Goal: Check status

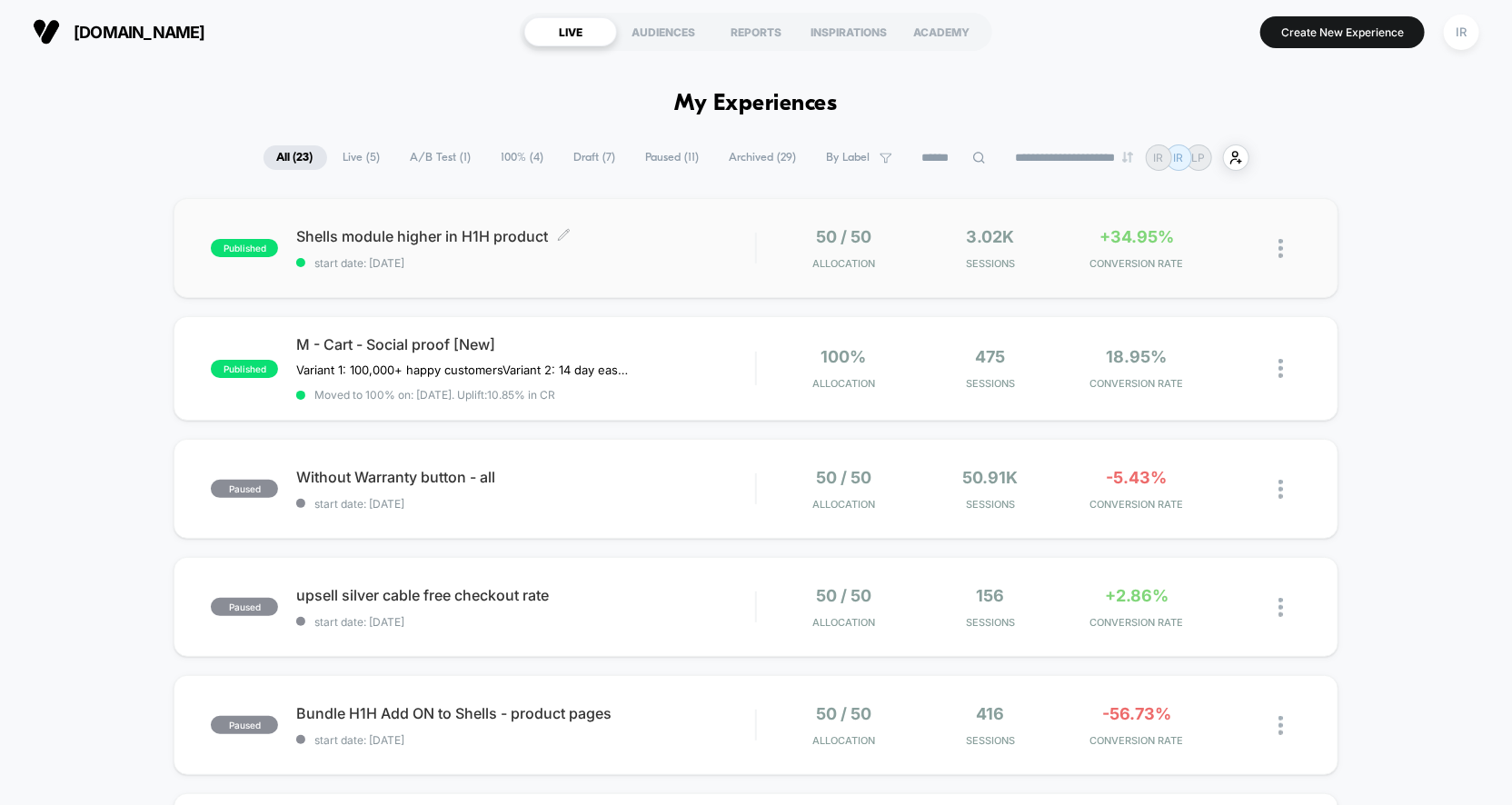
click at [665, 259] on span "start date: [DATE]" at bounding box center [525, 263] width 459 height 14
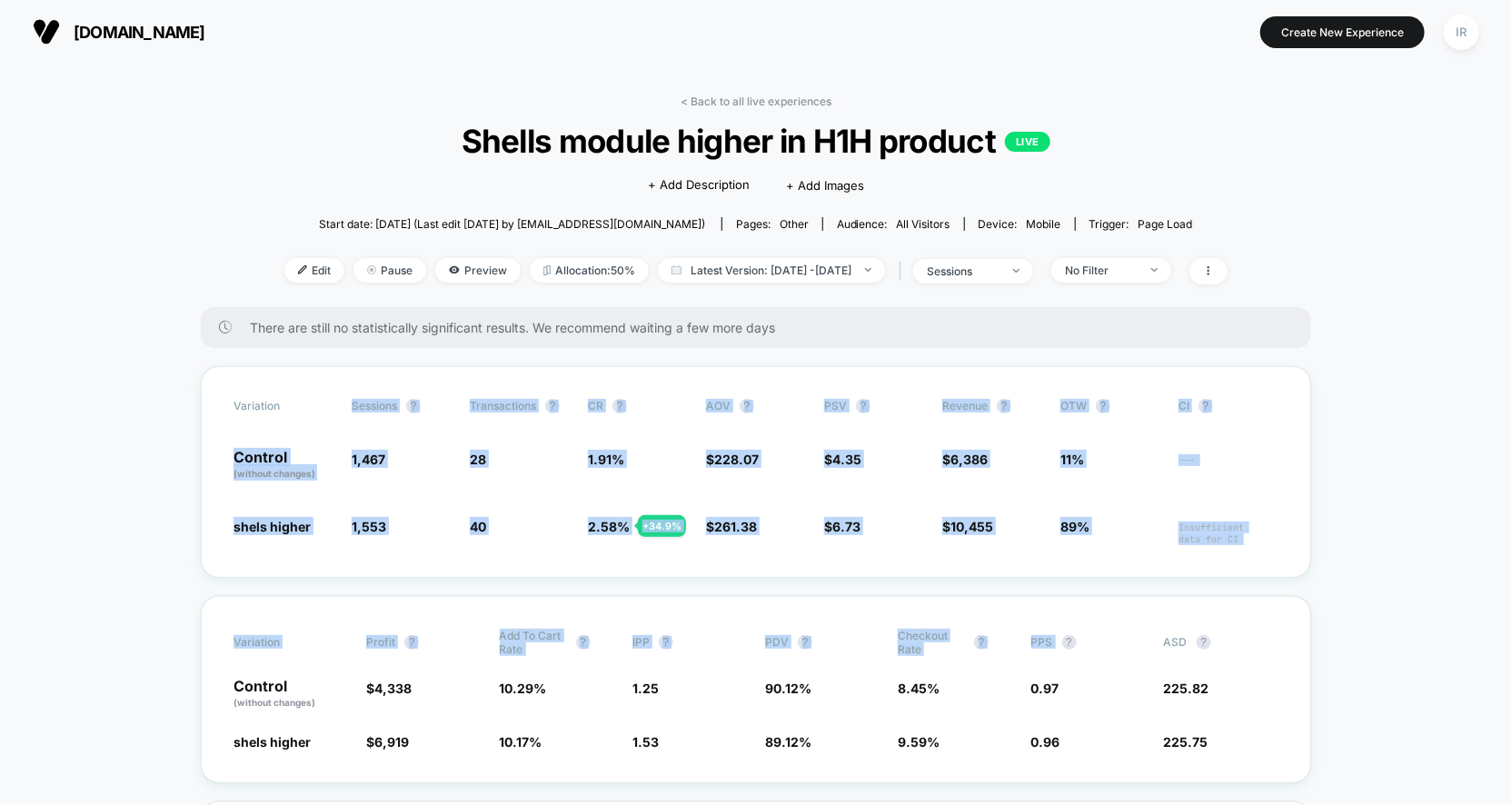
drag, startPoint x: 176, startPoint y: 411, endPoint x: 1131, endPoint y: 592, distance: 972.0
click at [1297, 492] on div "Variation Sessions ? Transactions ? CR ? AOV ? PSV ? Revenue ? OTW ? CI ? Contr…" at bounding box center [756, 472] width 1111 height 212
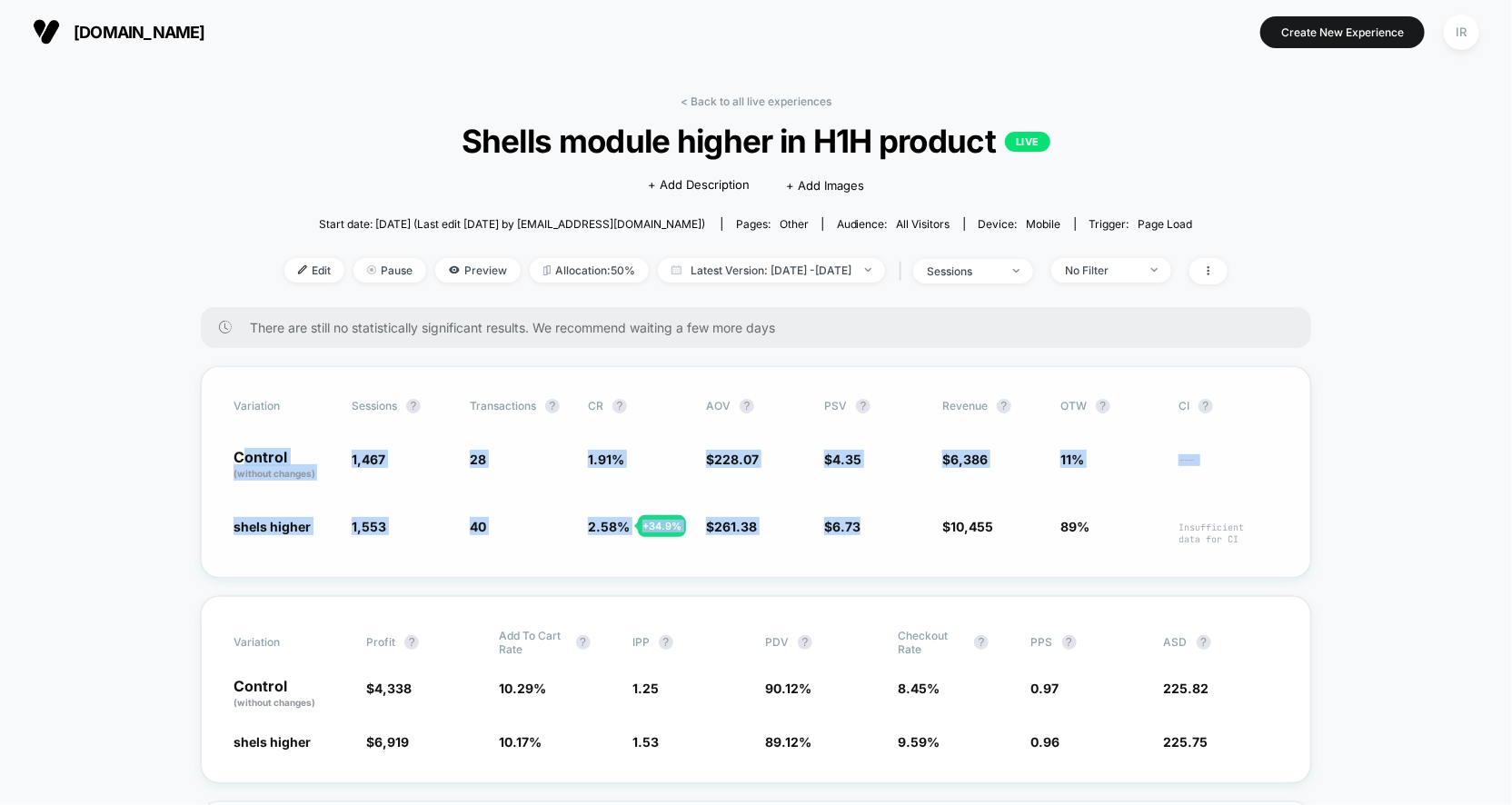
drag, startPoint x: 253, startPoint y: 453, endPoint x: 1043, endPoint y: 502, distance: 791.5
click at [1043, 502] on div "Variation Sessions ? Transactions ? CR ? AOV ? PSV ? Revenue ? OTW ? CI ? Contr…" at bounding box center [756, 472] width 1111 height 212
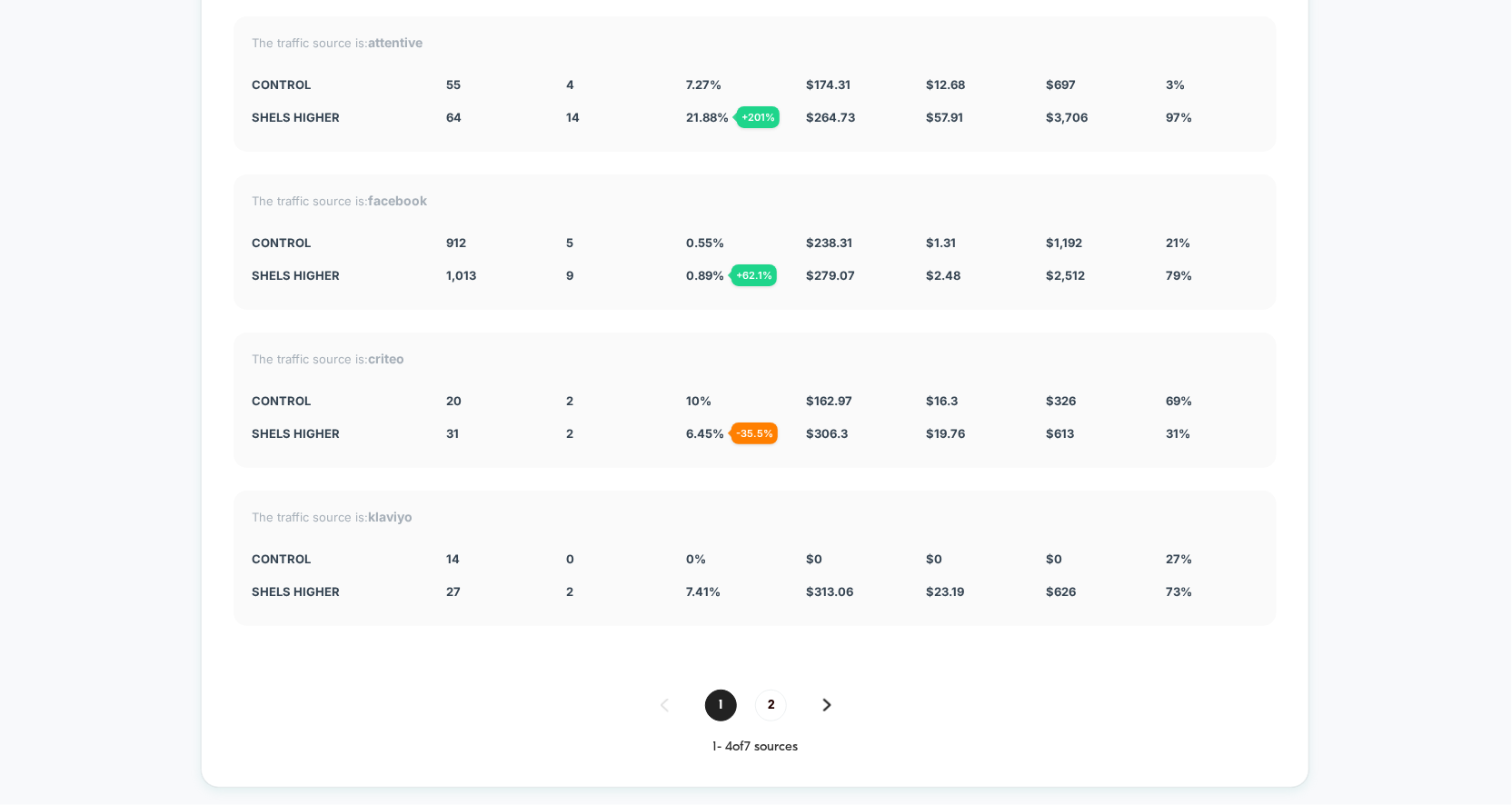
scroll to position [7185, 0]
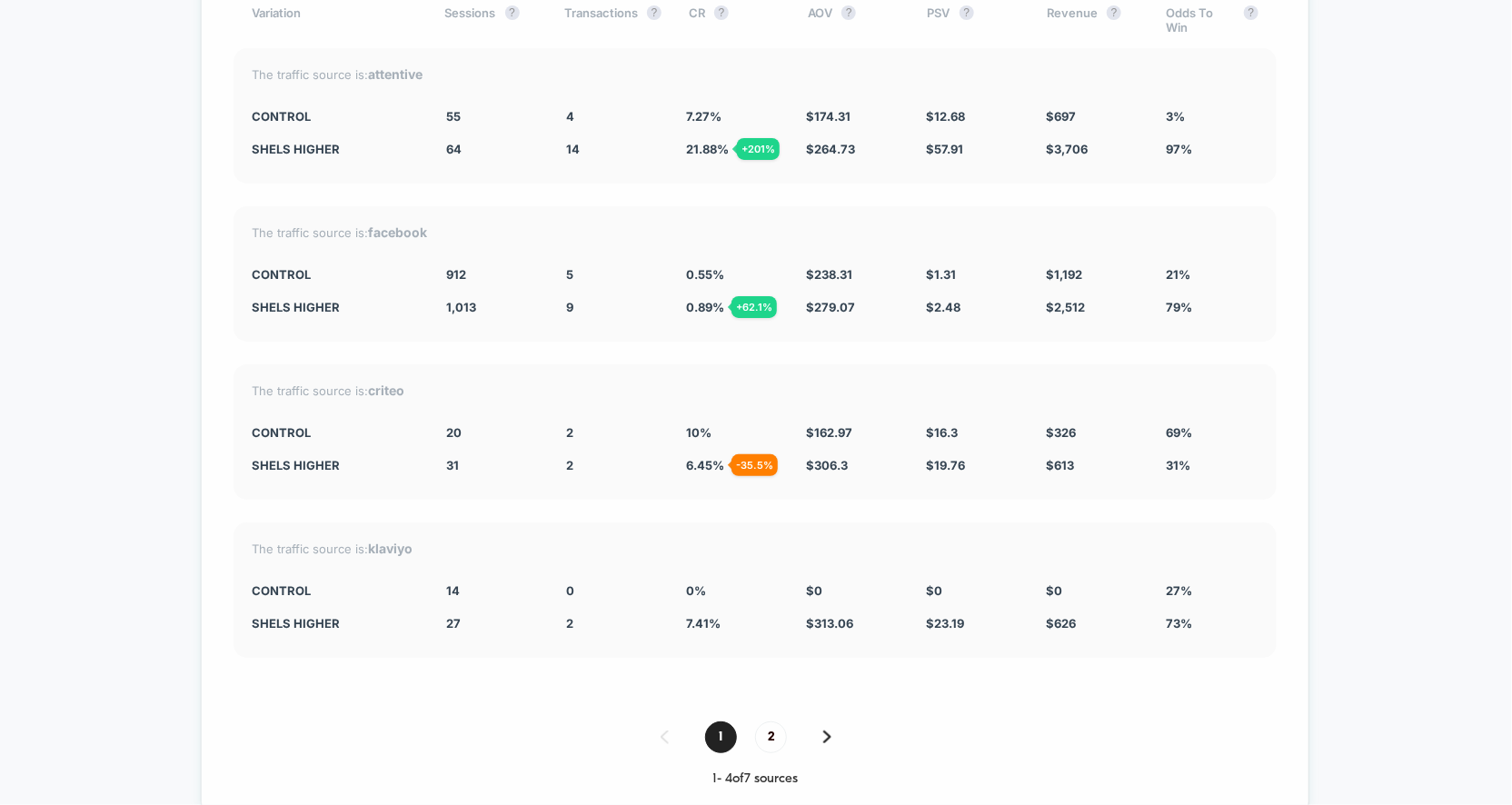
drag, startPoint x: 447, startPoint y: 248, endPoint x: 688, endPoint y: 304, distance: 247.4
click at [688, 304] on div "The traffic source is: facebook CONTROL 912 5 0.55 % $ 238.31 $ 1.31 $ 1,192 21…" at bounding box center [755, 274] width 1043 height 135
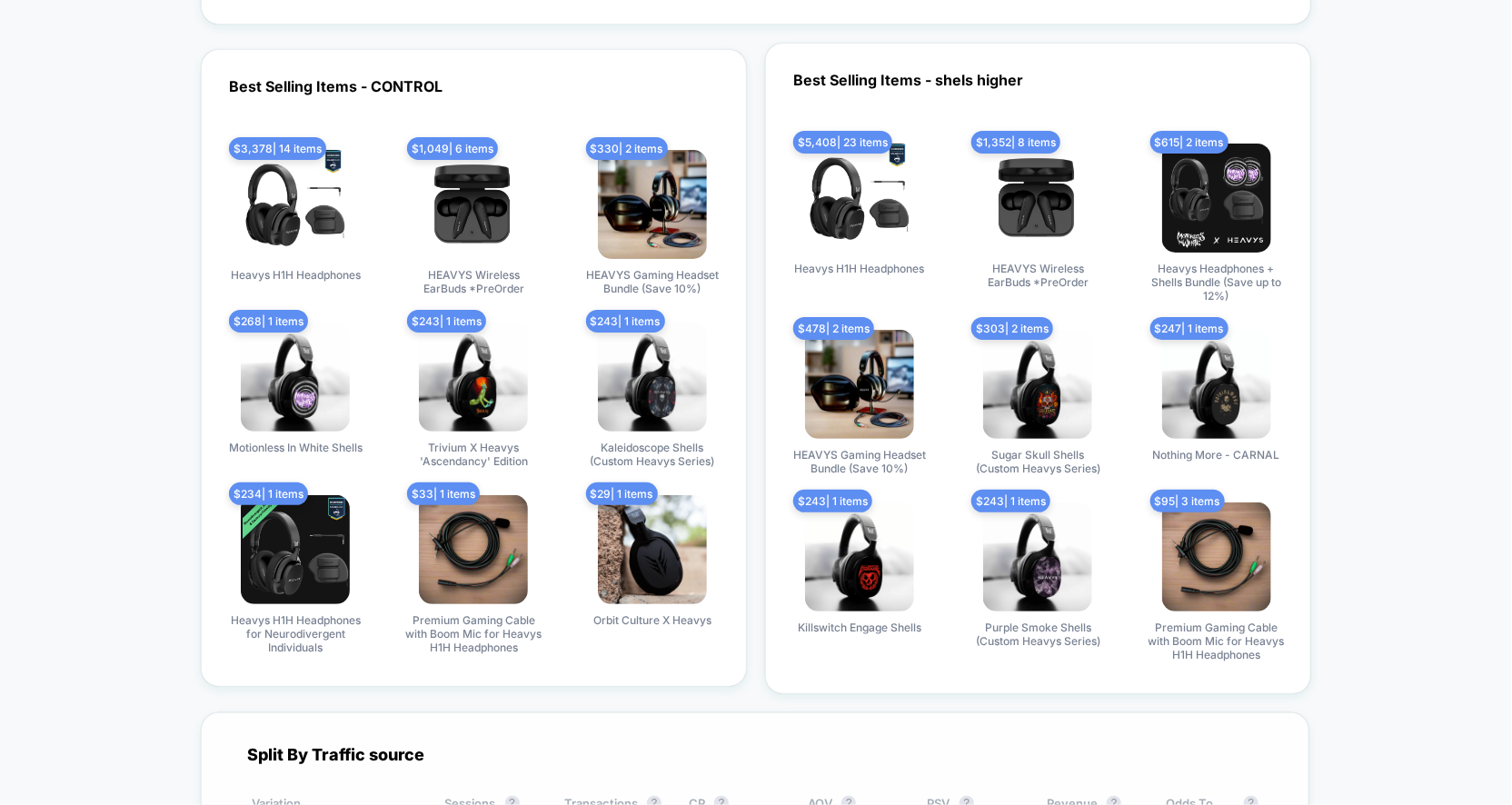
scroll to position [6398, 0]
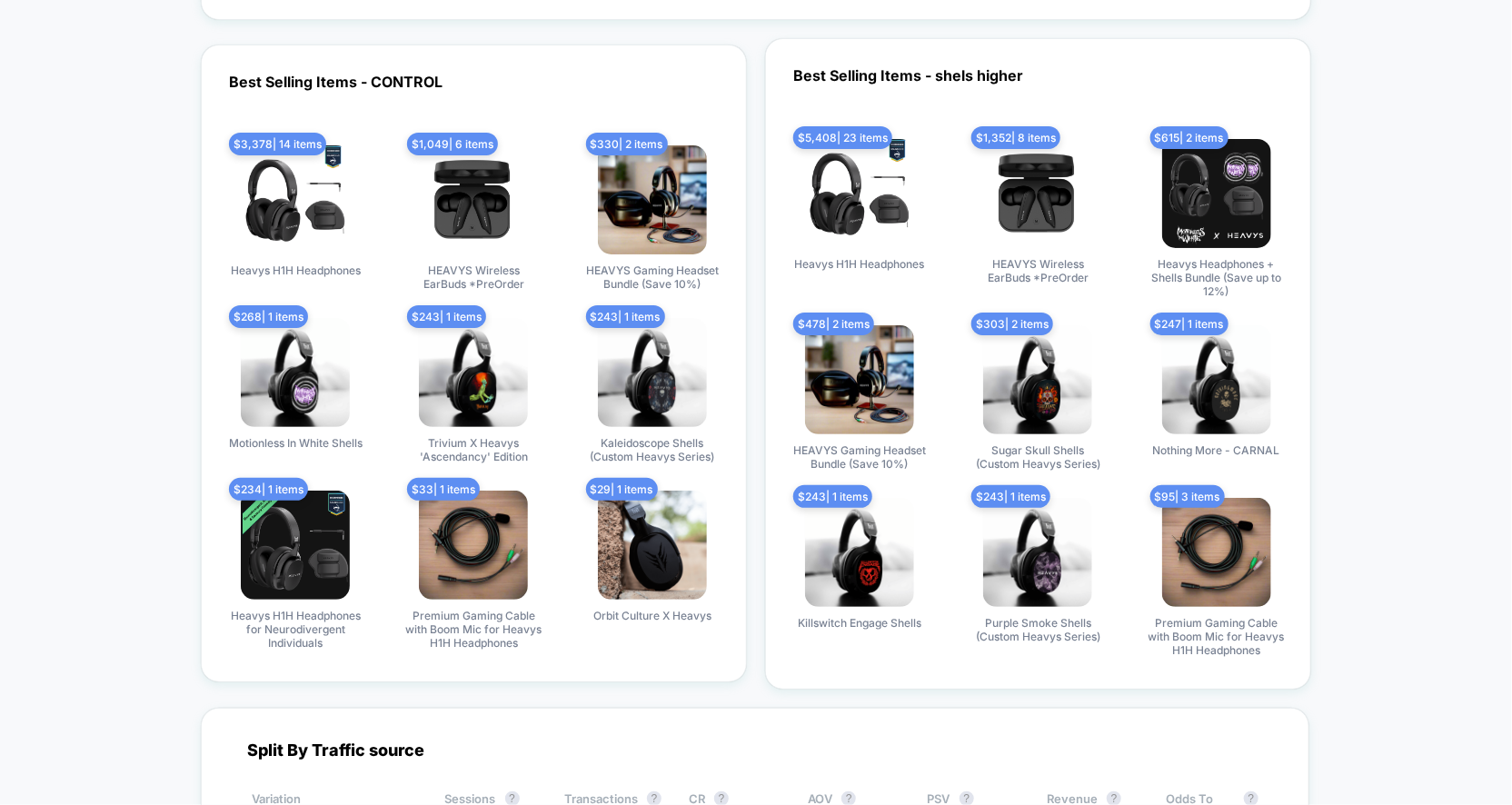
drag, startPoint x: 1191, startPoint y: 128, endPoint x: 1302, endPoint y: 209, distance: 137.4
click at [1302, 209] on div "Best Selling Items - shels higher $ 5,408 | 23 items Heavys H1H Headphones $ 1,…" at bounding box center [1038, 364] width 547 height 652
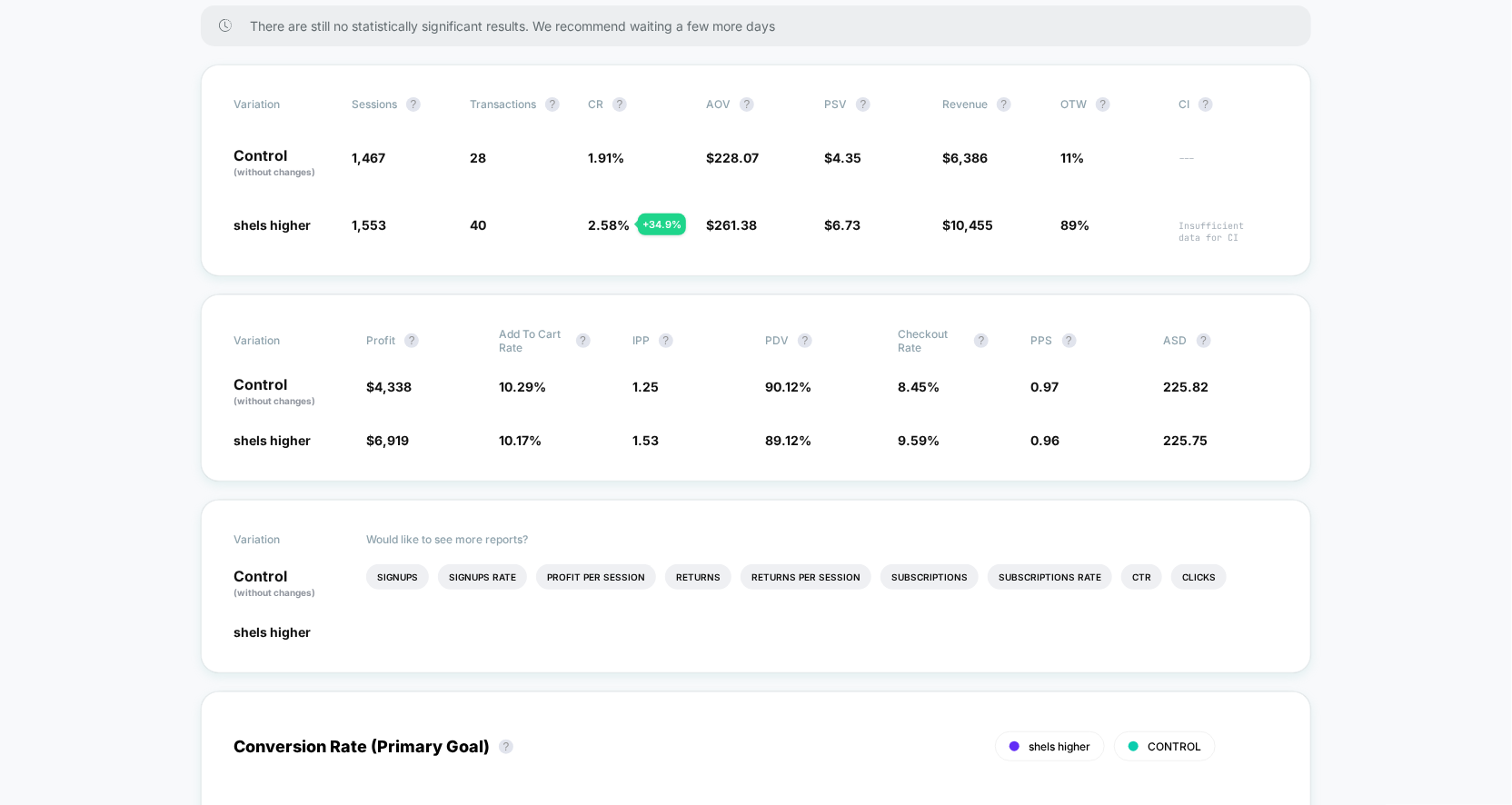
scroll to position [331, 0]
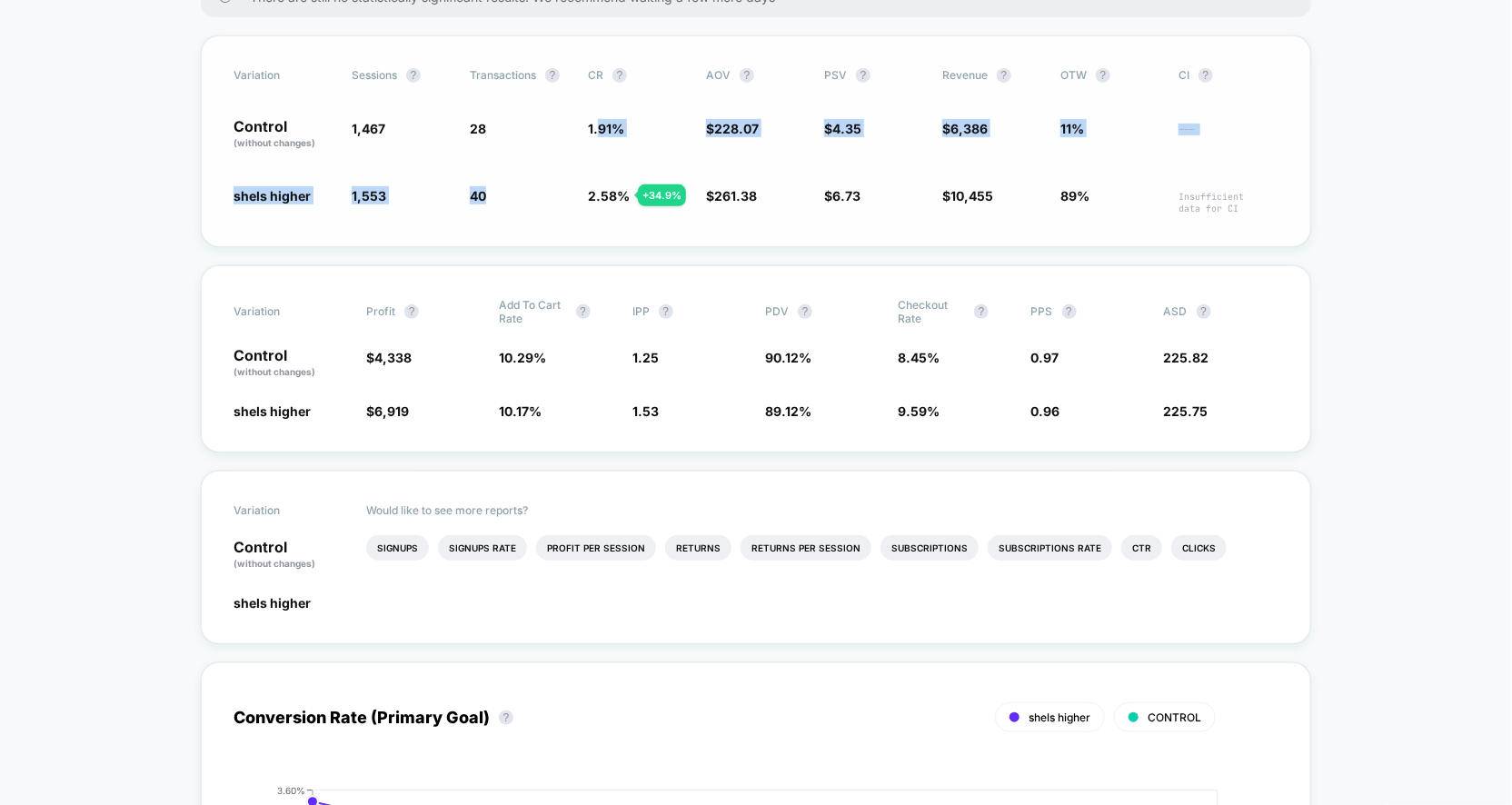
drag, startPoint x: 596, startPoint y: 125, endPoint x: 647, endPoint y: 167, distance: 66.1
click at [647, 167] on div "Variation Sessions ? Transactions ? CR ? AOV ? PSV ? Revenue ? OTW ? CI ? Contr…" at bounding box center [756, 141] width 1111 height 212
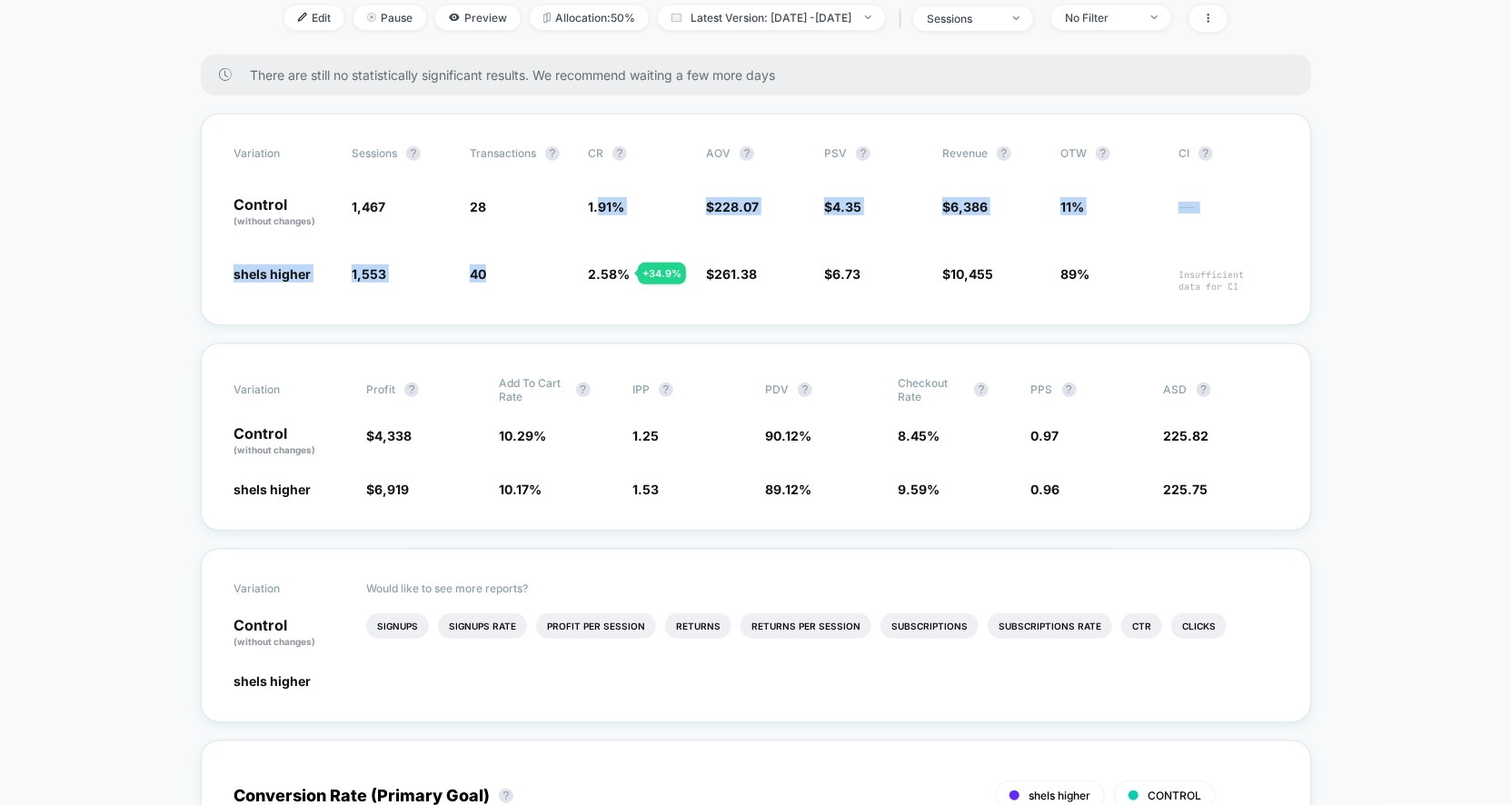
scroll to position [0, 0]
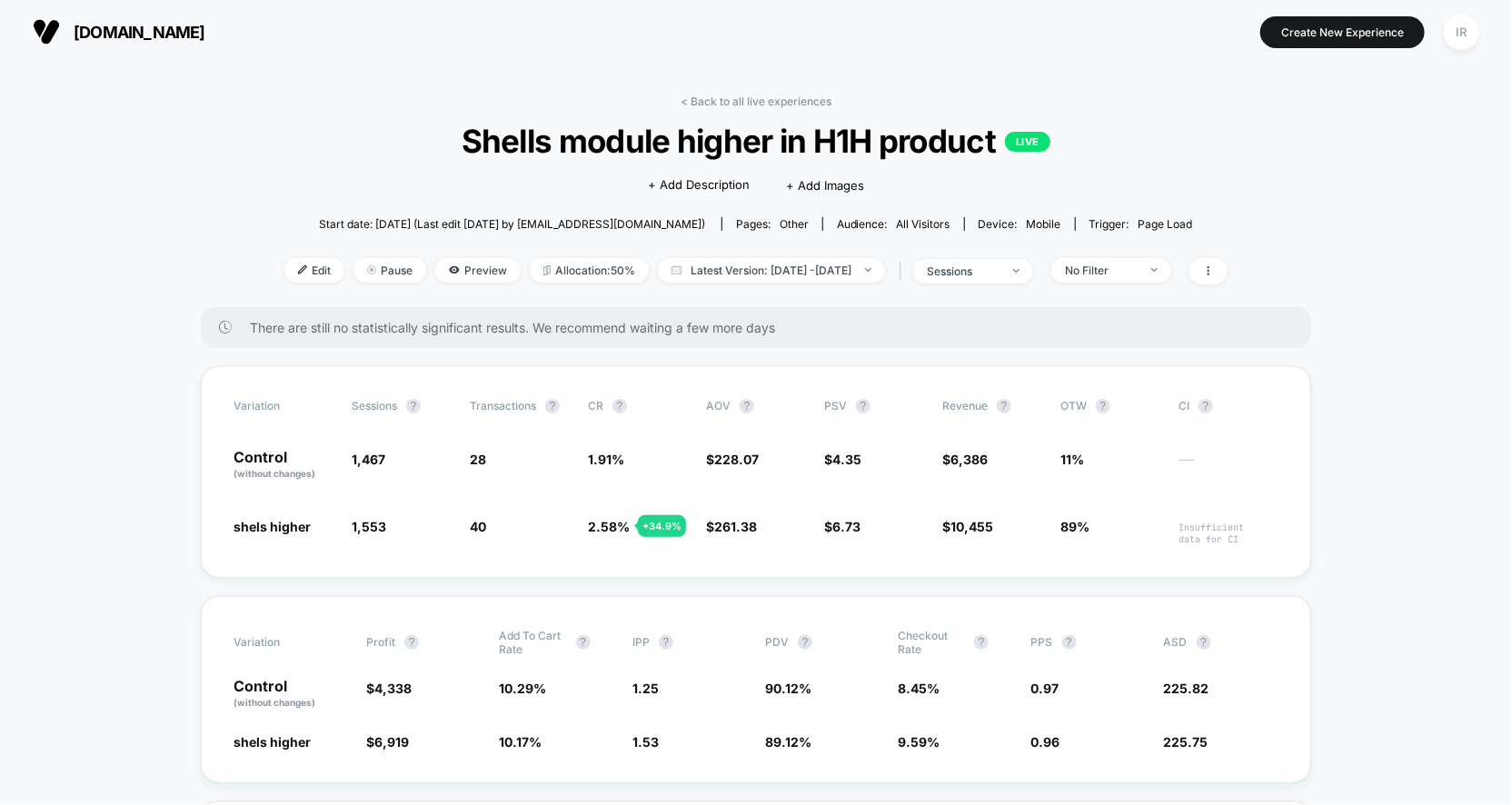
click at [702, 125] on span "Shells module higher in H1H product LIVE" at bounding box center [756, 140] width 848 height 38
click at [711, 109] on div "< Back to all live experiences Shells module higher in H1H product LIVE Click t…" at bounding box center [756, 201] width 943 height 213
click at [718, 98] on link "< Back to all live experiences" at bounding box center [756, 102] width 151 height 14
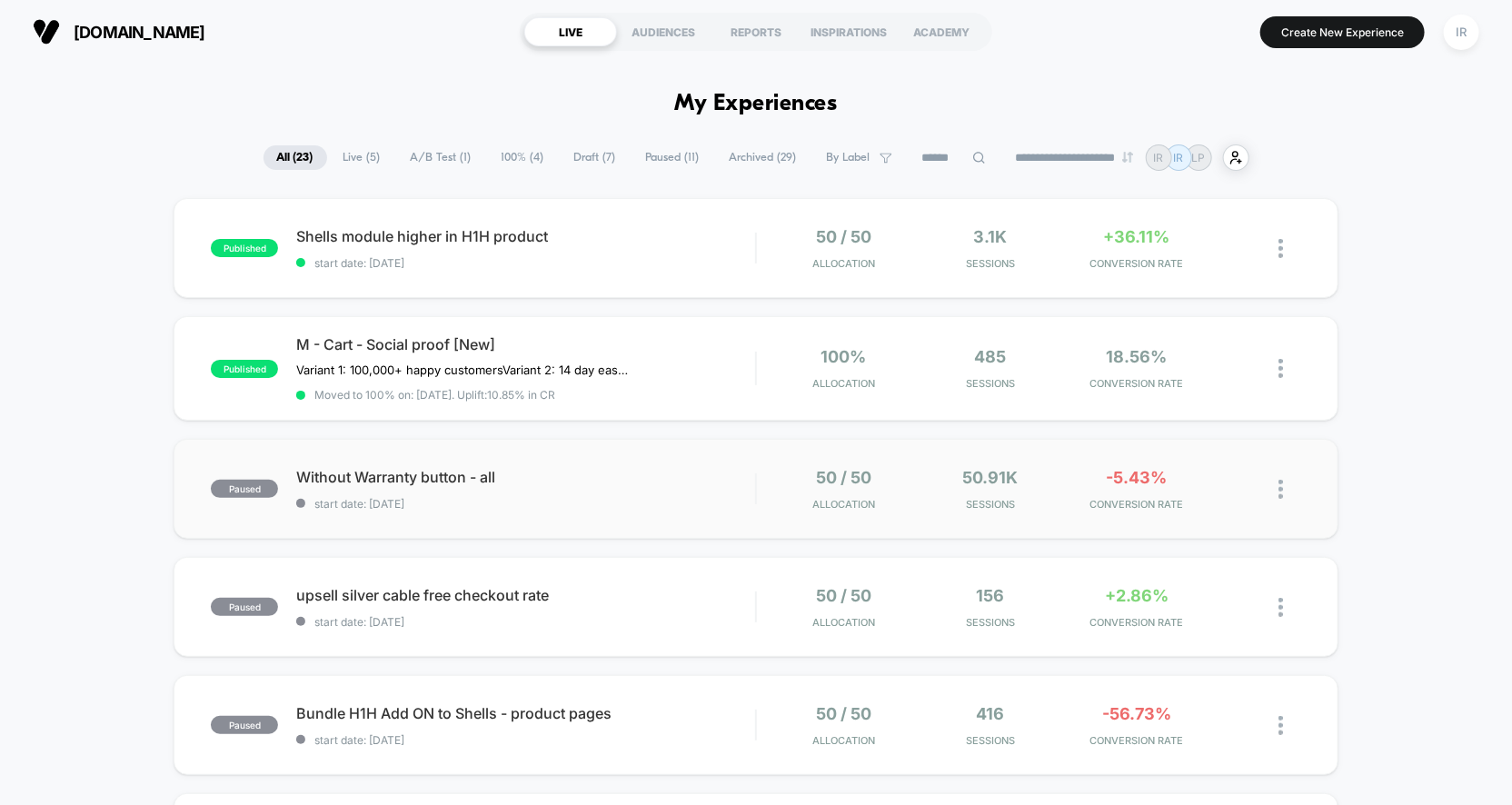
scroll to position [128, 0]
